Goal: Task Accomplishment & Management: Use online tool/utility

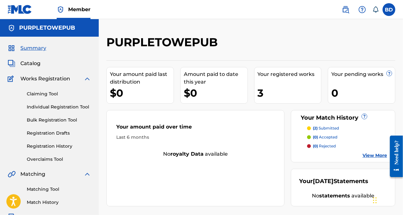
click at [372, 154] on link "View More" at bounding box center [375, 155] width 25 height 7
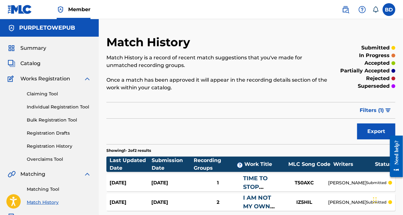
click at [45, 82] on span "Works Registration" at bounding box center [45, 79] width 50 height 8
click at [71, 108] on link "Individual Registration Tool" at bounding box center [59, 107] width 64 height 7
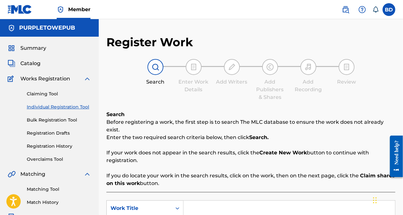
click at [394, 10] on label at bounding box center [389, 9] width 13 height 13
click at [389, 10] on input "BD [PERSON_NAME] [EMAIL_ADDRESS][DOMAIN_NAME] Notification Preferences Profile …" at bounding box center [389, 10] width 0 height 0
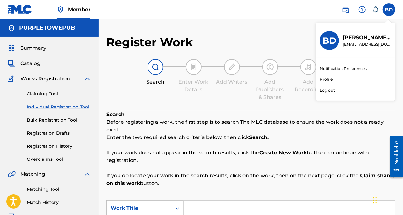
click at [328, 91] on div "Member BD BD [PERSON_NAME] [PERSON_NAME][EMAIL_ADDRESS][DOMAIN_NAME] Notificati…" at bounding box center [201, 197] width 403 height 395
